Goal: Information Seeking & Learning: Learn about a topic

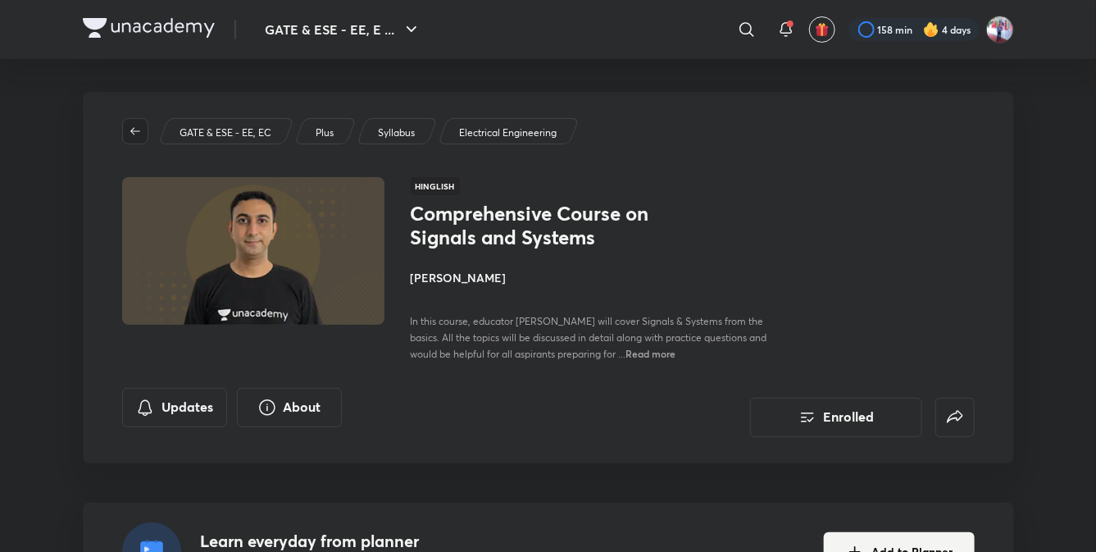
click at [142, 129] on span "button" at bounding box center [135, 131] width 25 height 13
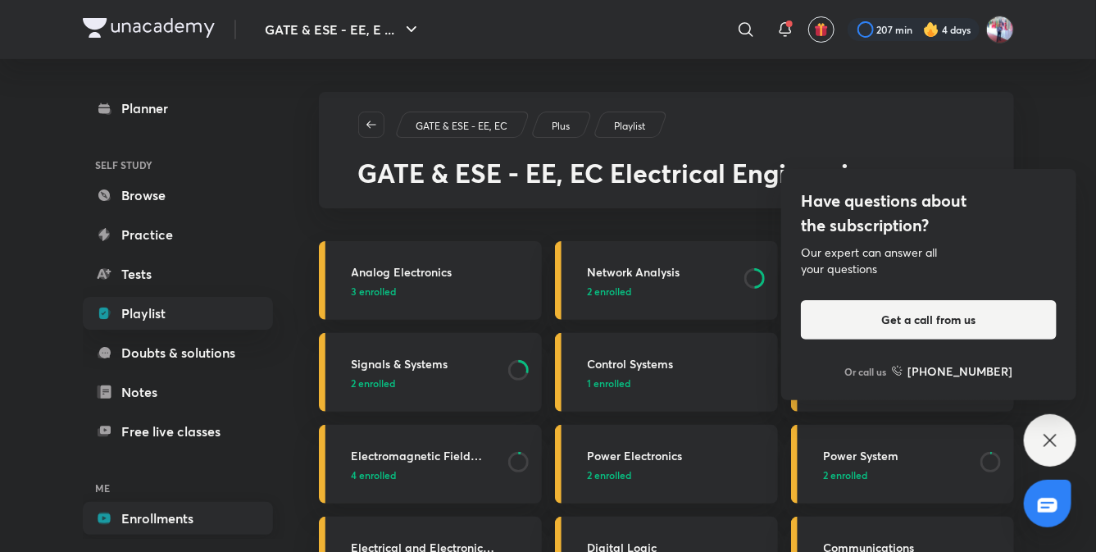
click at [154, 517] on link "Enrollments" at bounding box center [178, 518] width 190 height 33
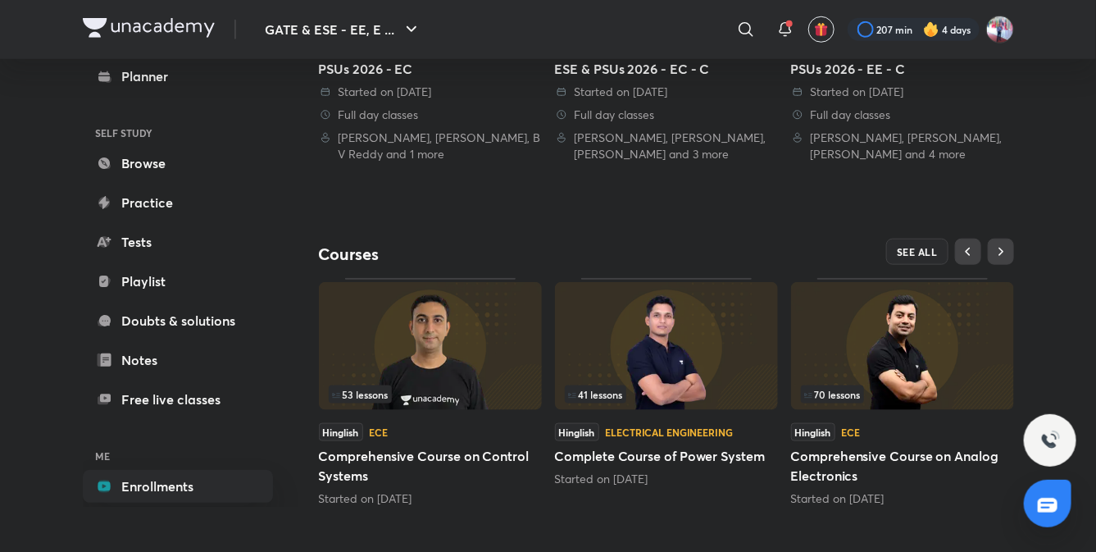
scroll to position [575, 0]
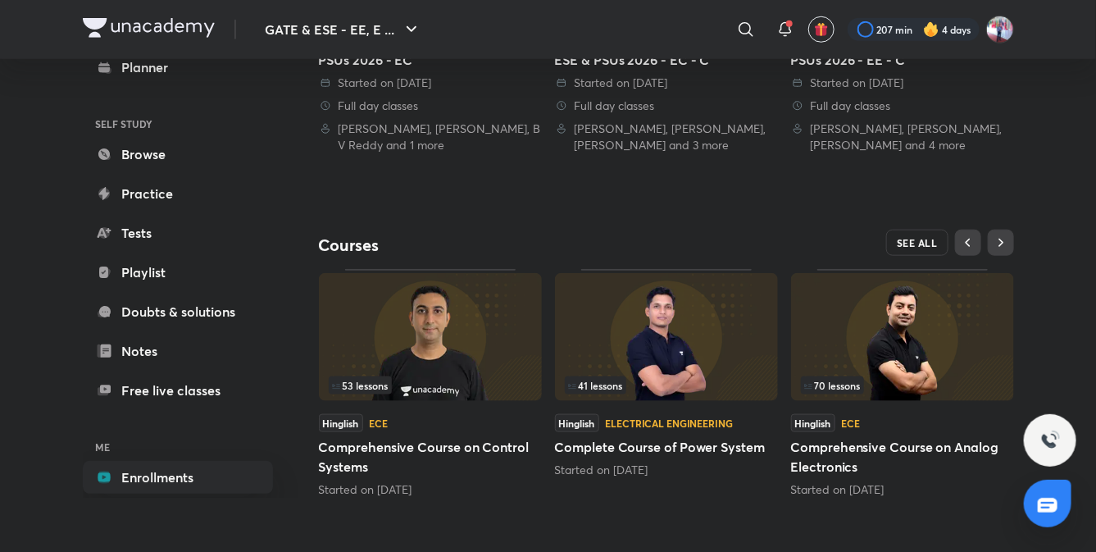
click at [914, 238] on span "SEE ALL" at bounding box center [917, 242] width 41 height 11
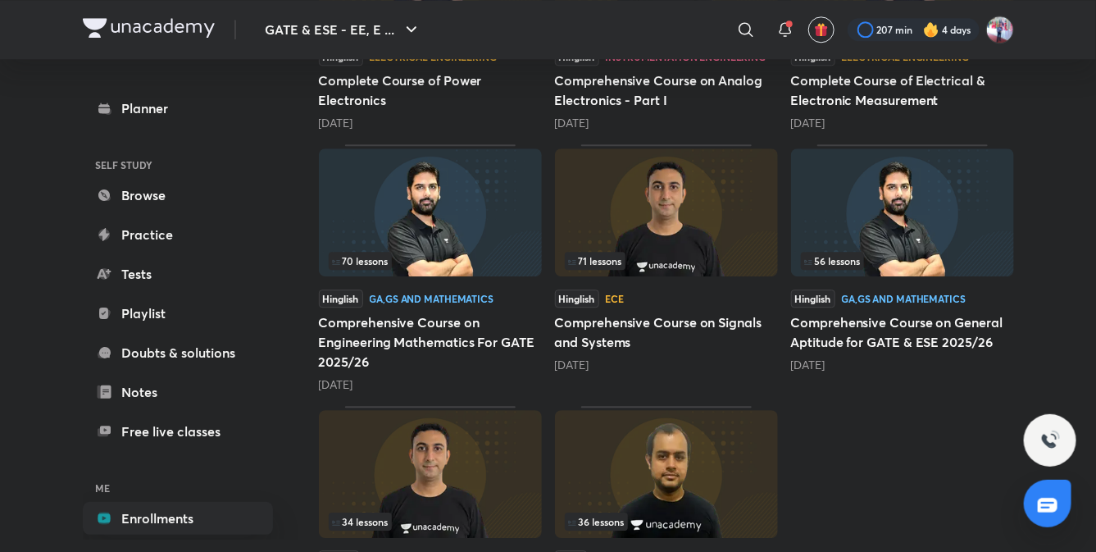
scroll to position [1642, 0]
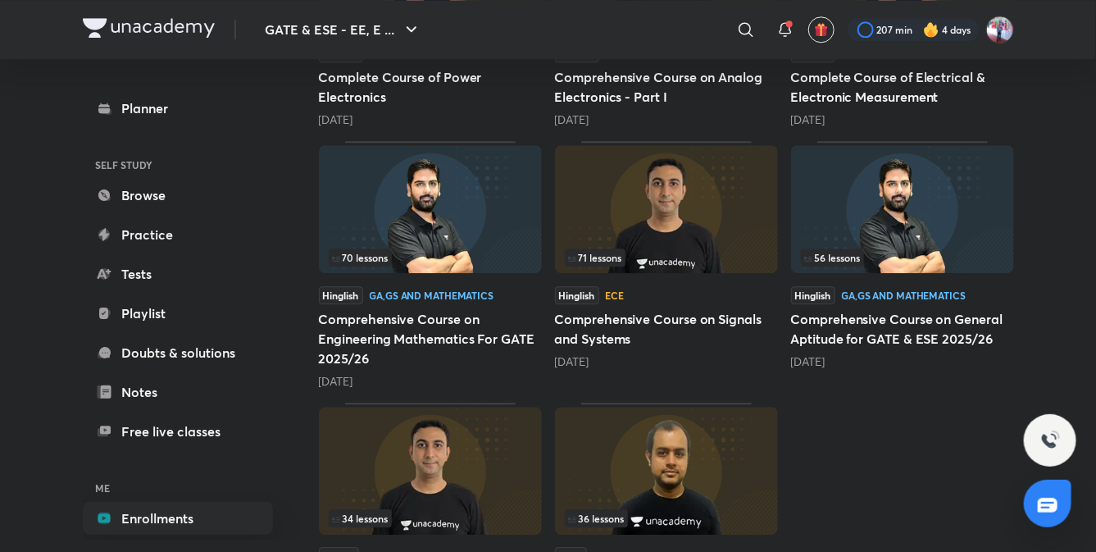
click at [414, 312] on h5 "Comprehensive Course on Engineering Mathematics For GATE 2025/26" at bounding box center [430, 338] width 223 height 59
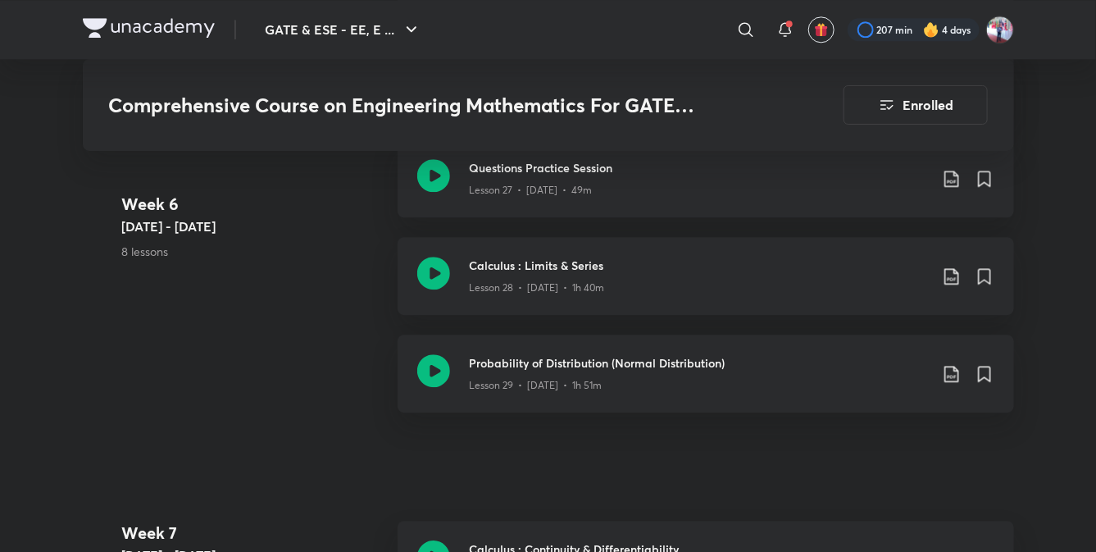
scroll to position [3993, 0]
click at [549, 260] on h3 "Calculus : Limits & Series" at bounding box center [699, 264] width 459 height 17
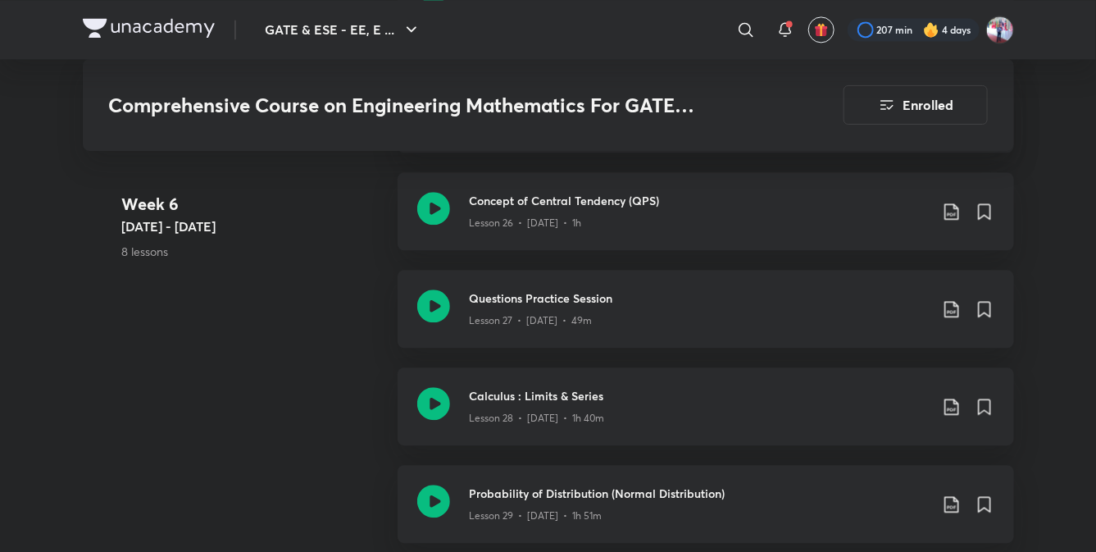
scroll to position [3862, 0]
click at [497, 394] on h3 "Calculus : Limits & Series" at bounding box center [699, 395] width 459 height 17
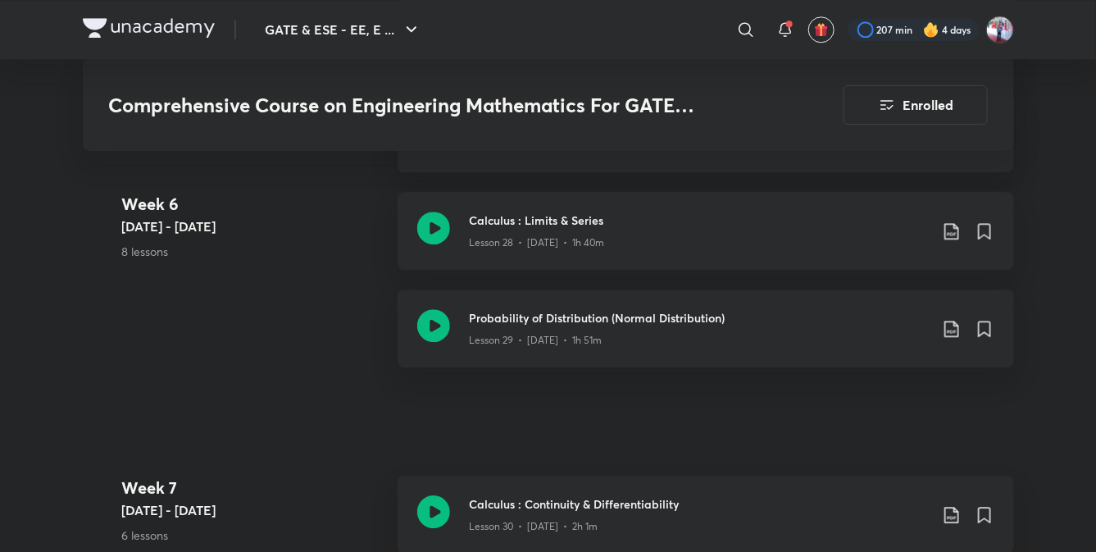
scroll to position [4039, 0]
click at [573, 312] on h3 "Probability of Distribution (Normal Distribution)" at bounding box center [699, 316] width 459 height 17
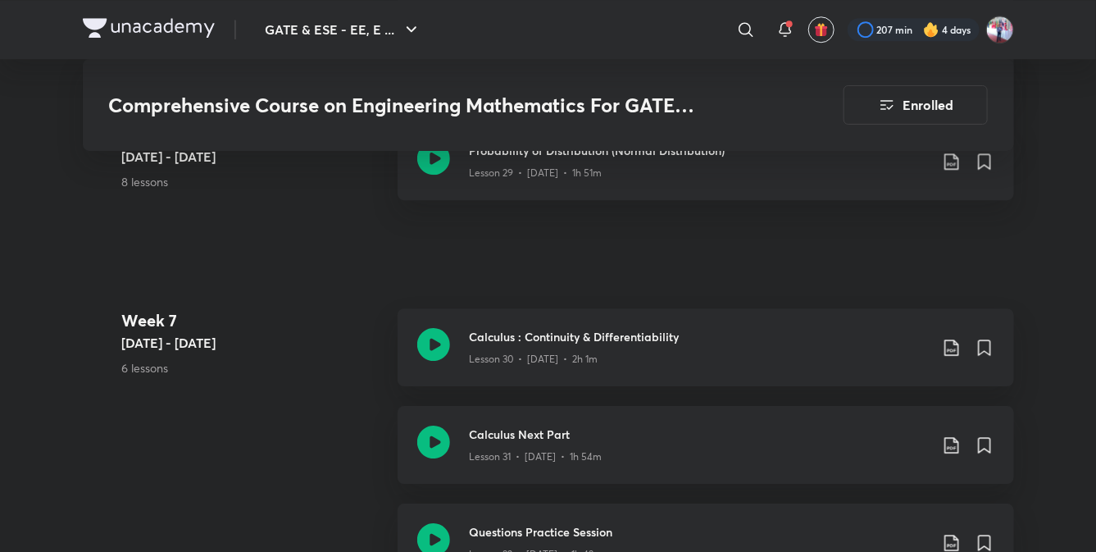
scroll to position [4206, 0]
click at [563, 354] on p "Lesson 30 • [DATE] • 2h 1m" at bounding box center [534, 358] width 129 height 15
